Goal: Transaction & Acquisition: Subscribe to service/newsletter

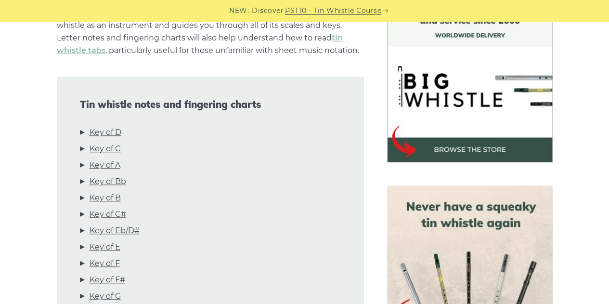
scroll to position [286, 0]
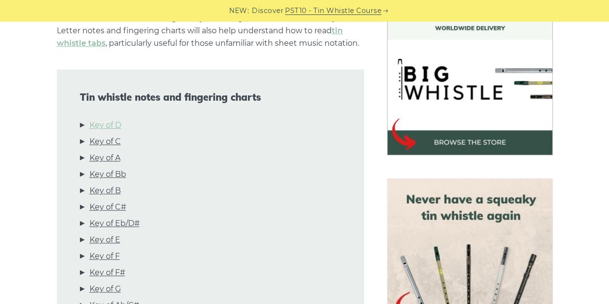
click at [115, 123] on link "Key of D" at bounding box center [105, 125] width 32 height 13
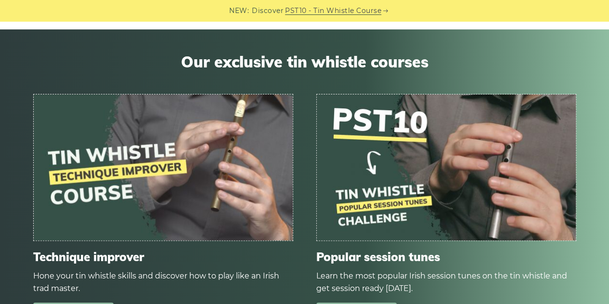
scroll to position [5753, 0]
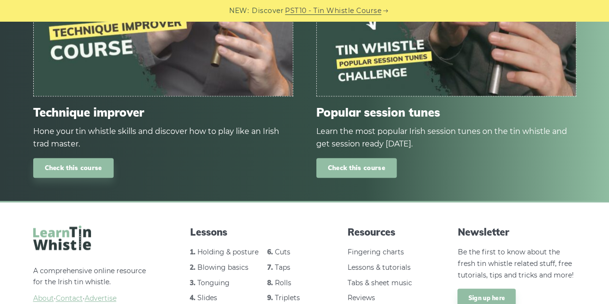
click at [369, 158] on link "Check this course" at bounding box center [356, 168] width 80 height 20
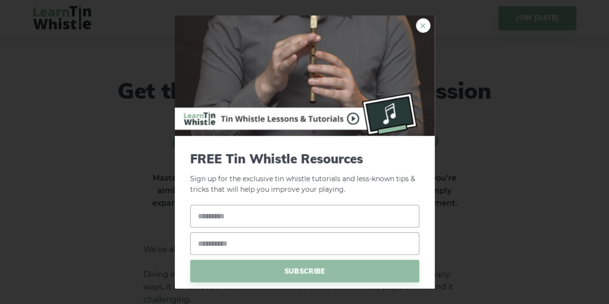
click at [416, 26] on link "×" at bounding box center [423, 25] width 14 height 14
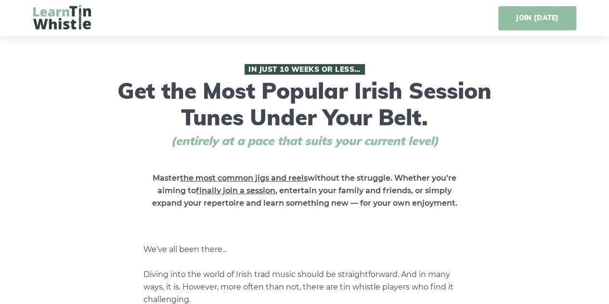
click at [528, 20] on link "JOIN TODAY" at bounding box center [536, 18] width 77 height 24
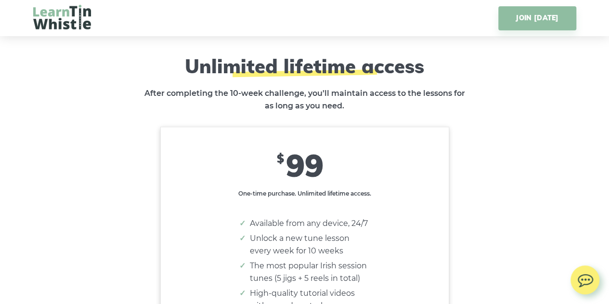
scroll to position [5702, 0]
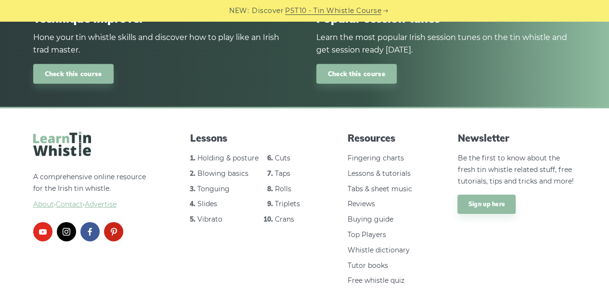
scroll to position [1435, 0]
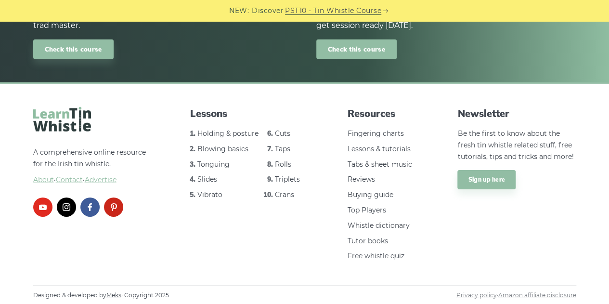
click at [361, 46] on link "Check this course" at bounding box center [356, 49] width 80 height 20
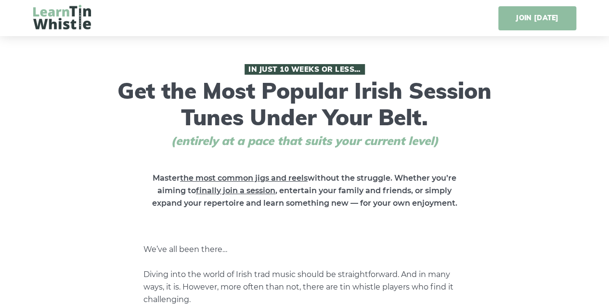
click at [531, 18] on link "JOIN TODAY" at bounding box center [536, 18] width 77 height 24
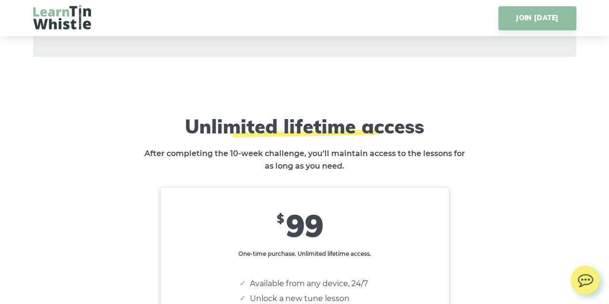
scroll to position [5702, 0]
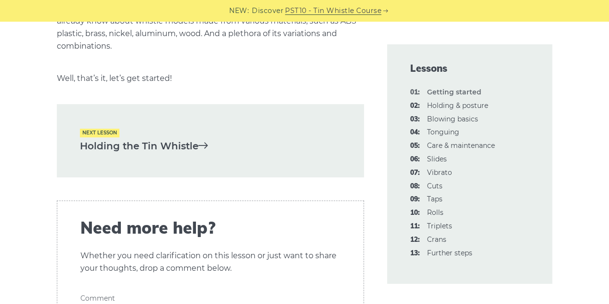
scroll to position [2170, 0]
